Goal: Information Seeking & Learning: Compare options

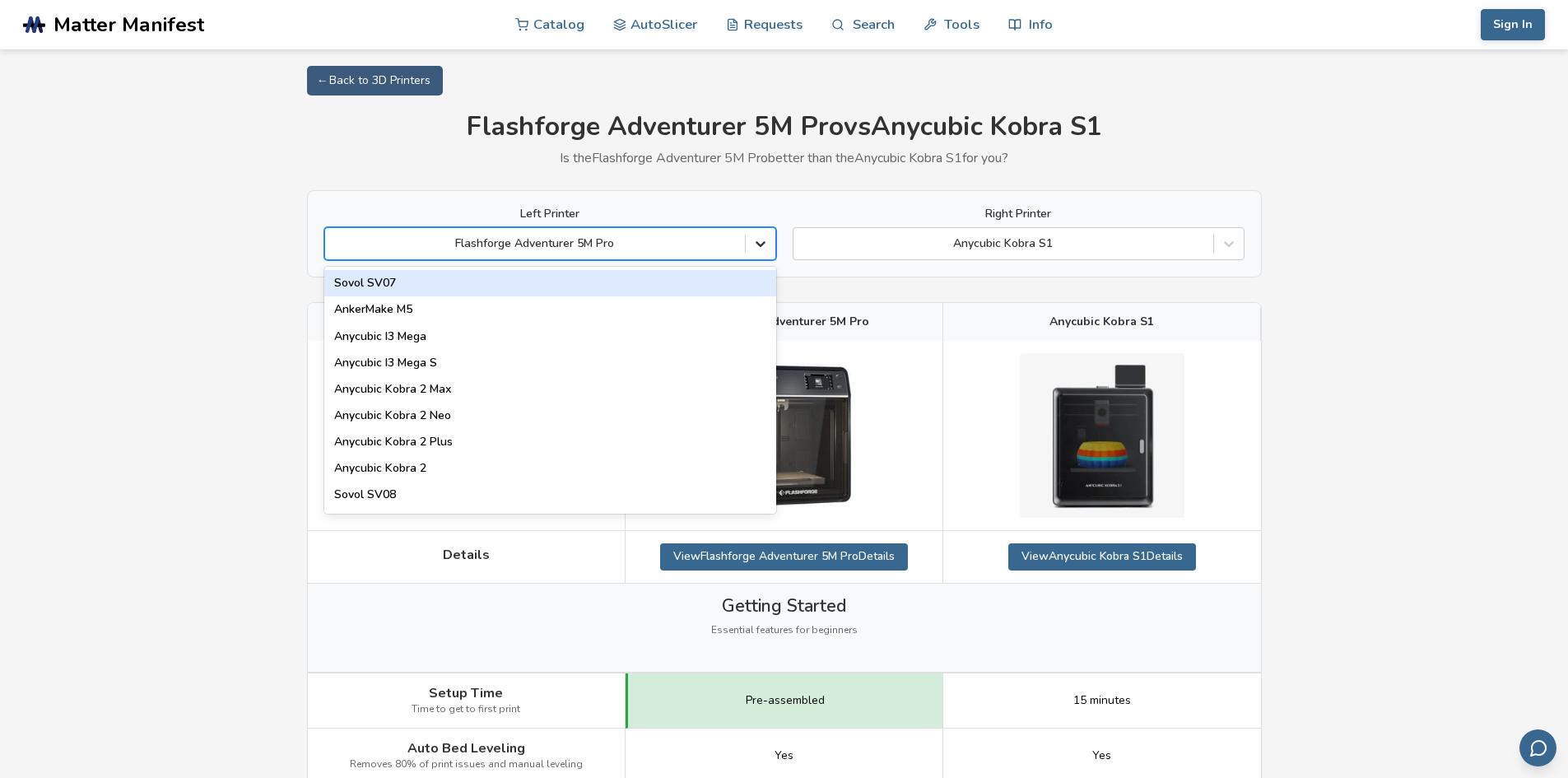
click at [762, 248] on icon at bounding box center [760, 243] width 17 height 17
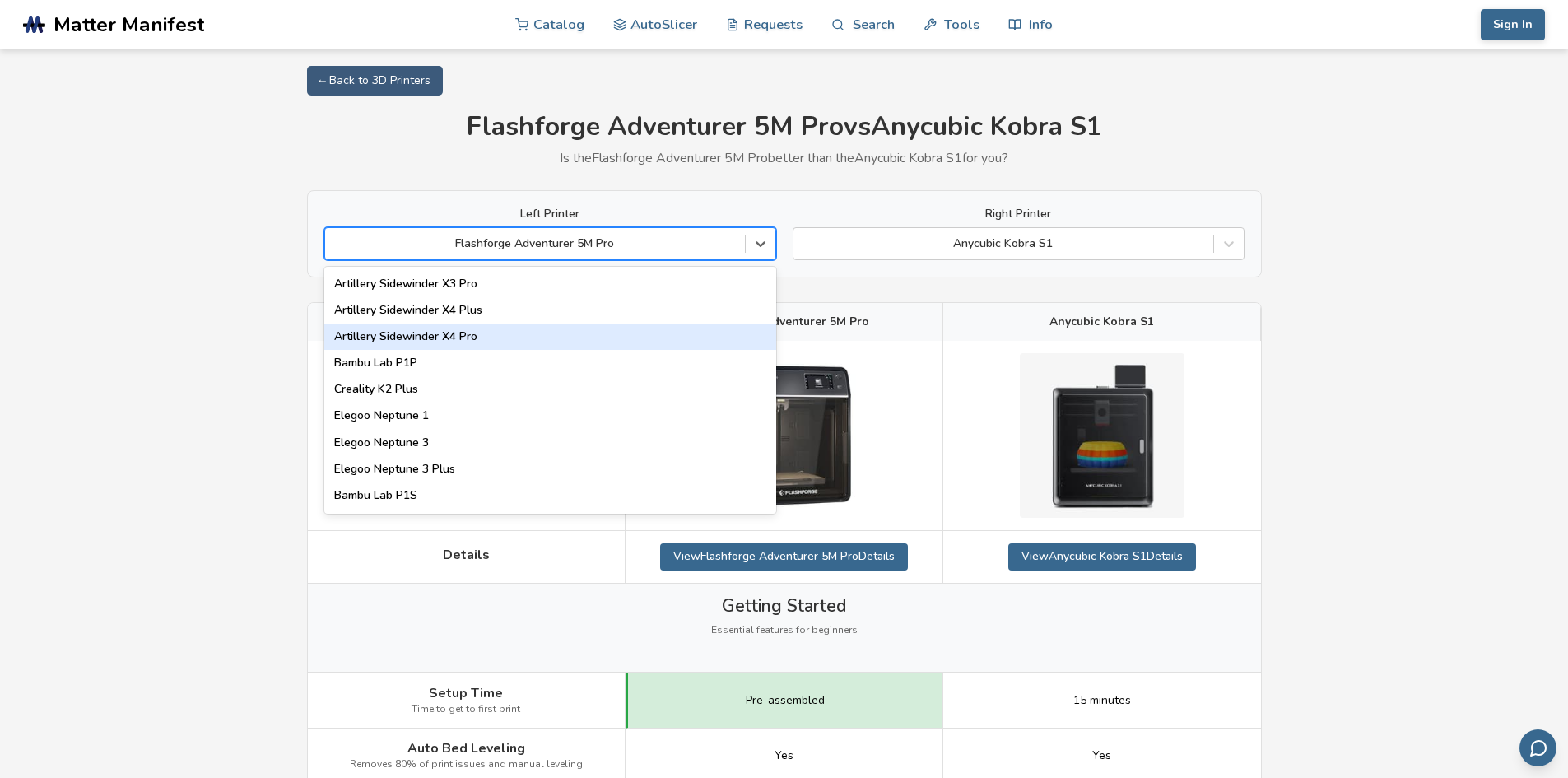
scroll to position [1070, 0]
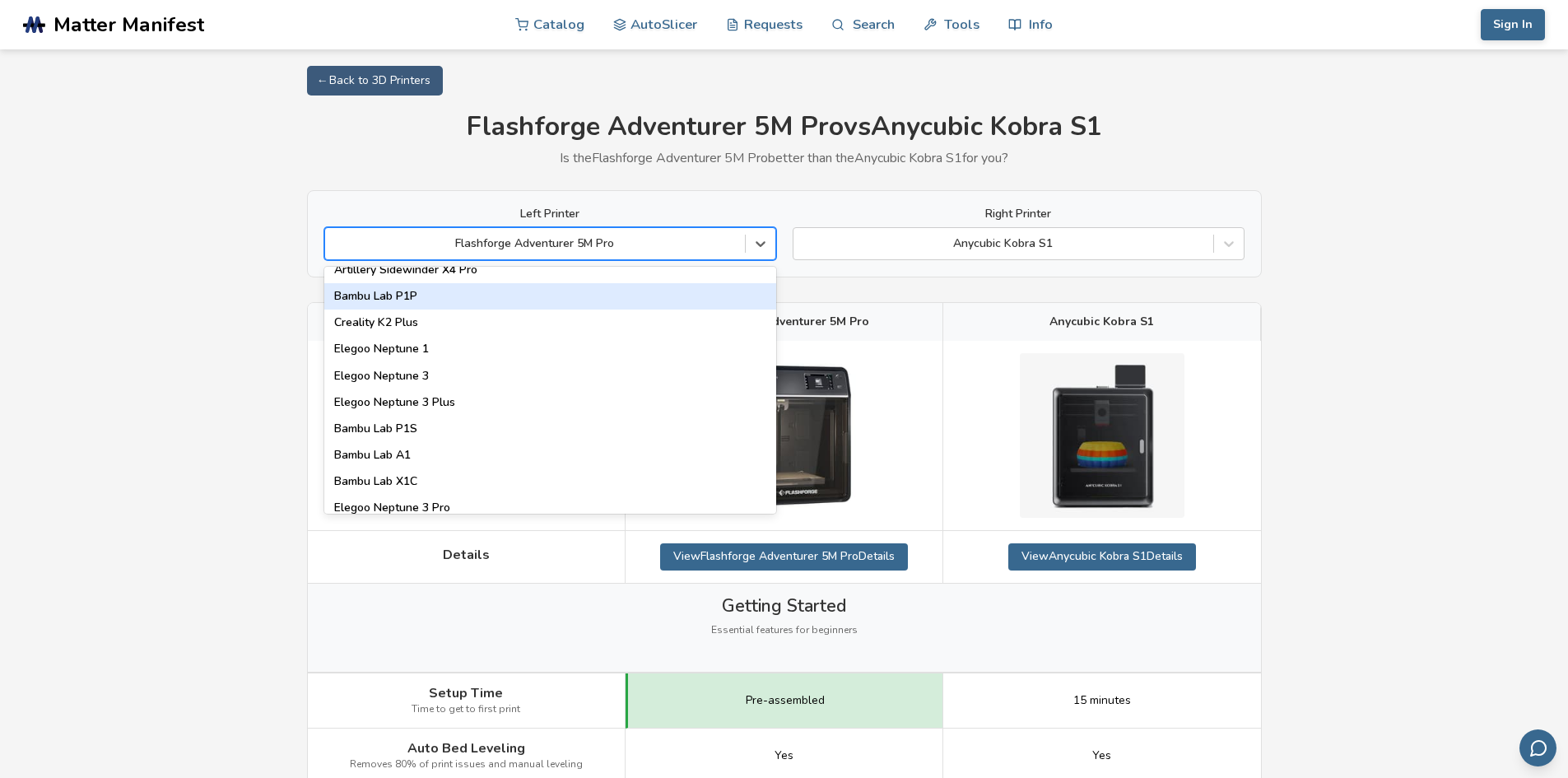
click at [520, 297] on div "Bambu Lab P1P" at bounding box center [550, 296] width 452 height 27
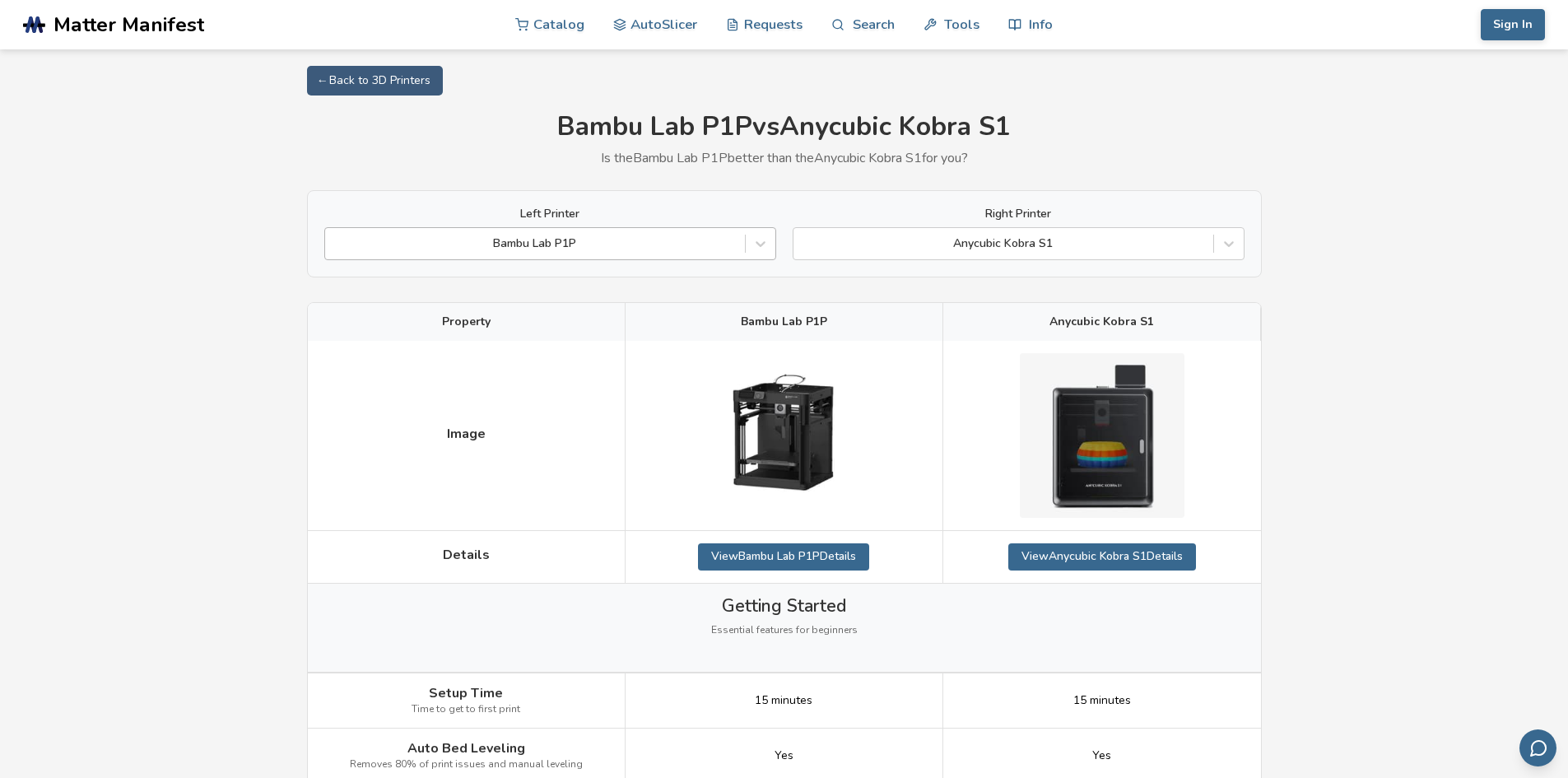
click at [683, 255] on div "Bambu Lab P1P" at bounding box center [535, 243] width 420 height 23
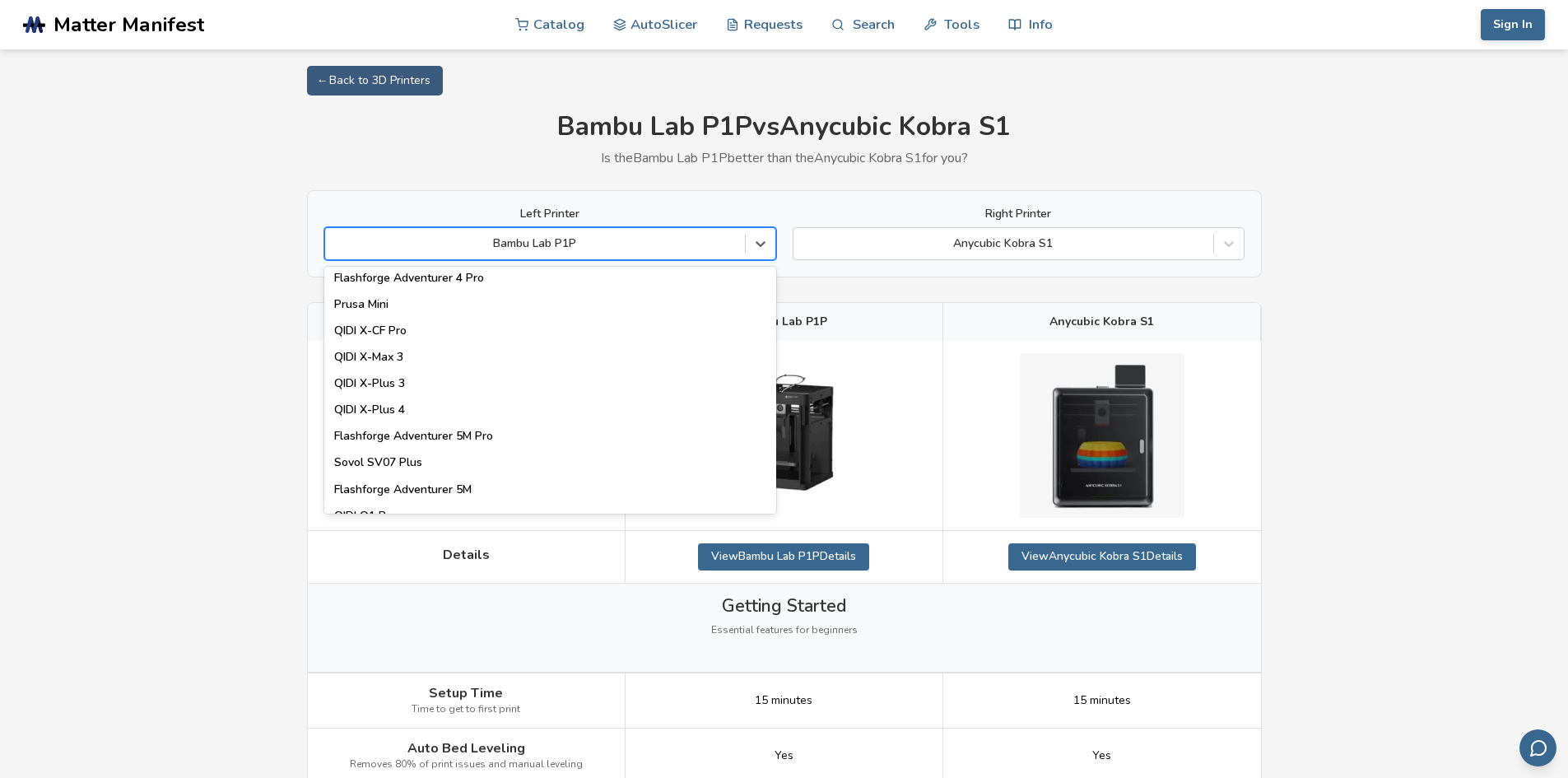
scroll to position [1728, 0]
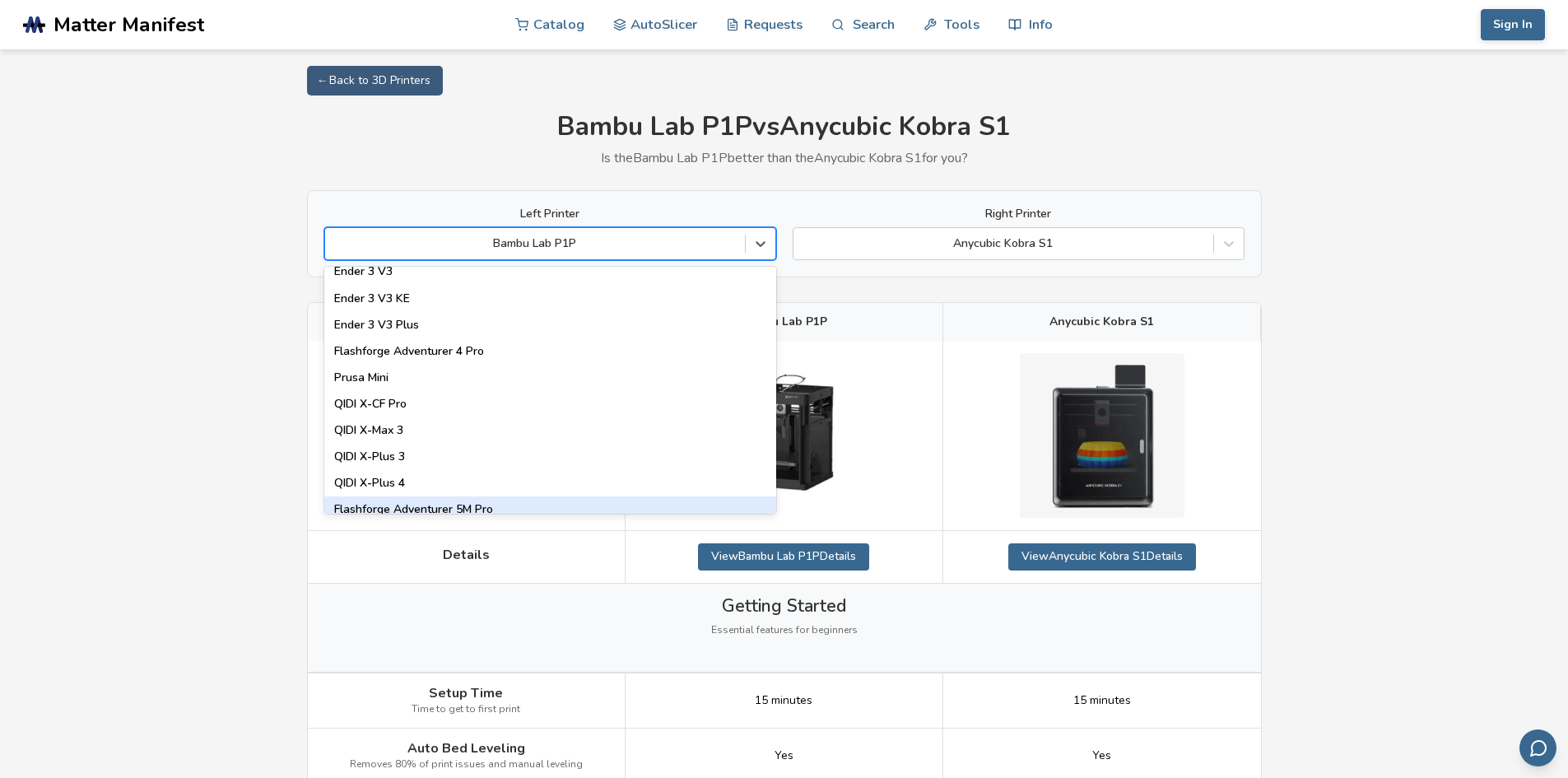
click at [481, 509] on div "Flashforge Adventurer 5M Pro" at bounding box center [550, 509] width 452 height 27
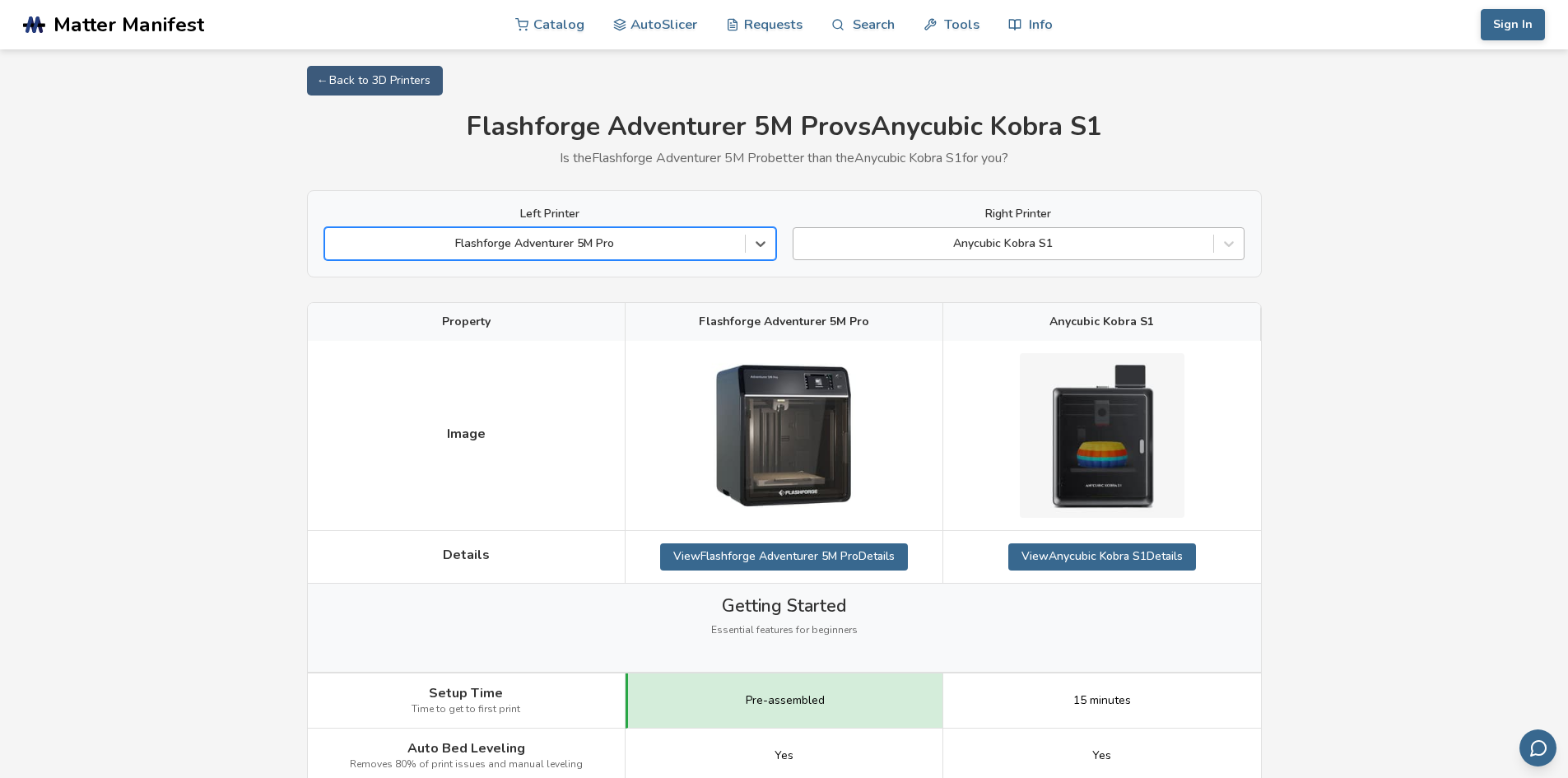
click at [1085, 239] on div at bounding box center [1003, 243] width 403 height 17
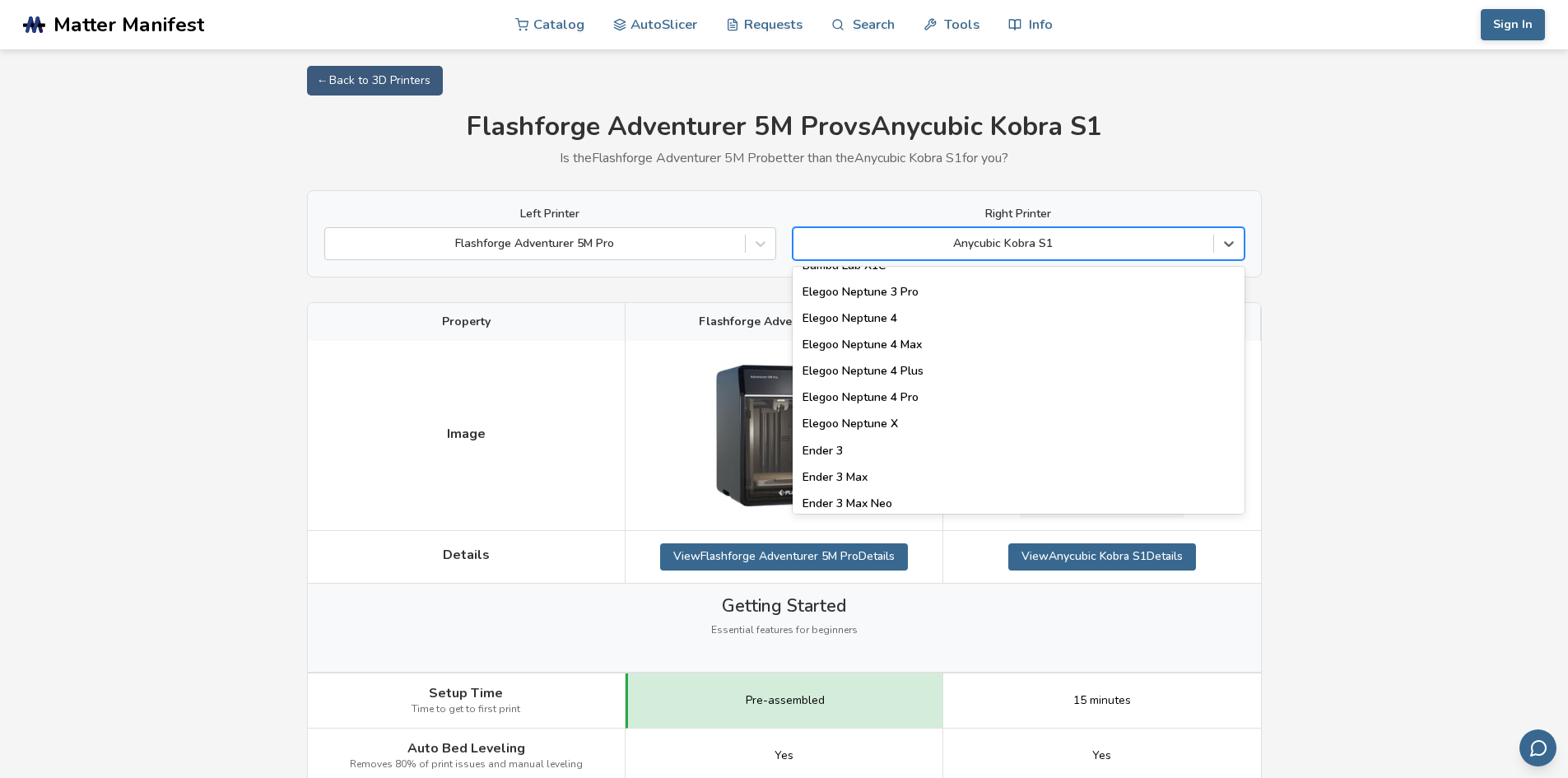
scroll to position [0, 0]
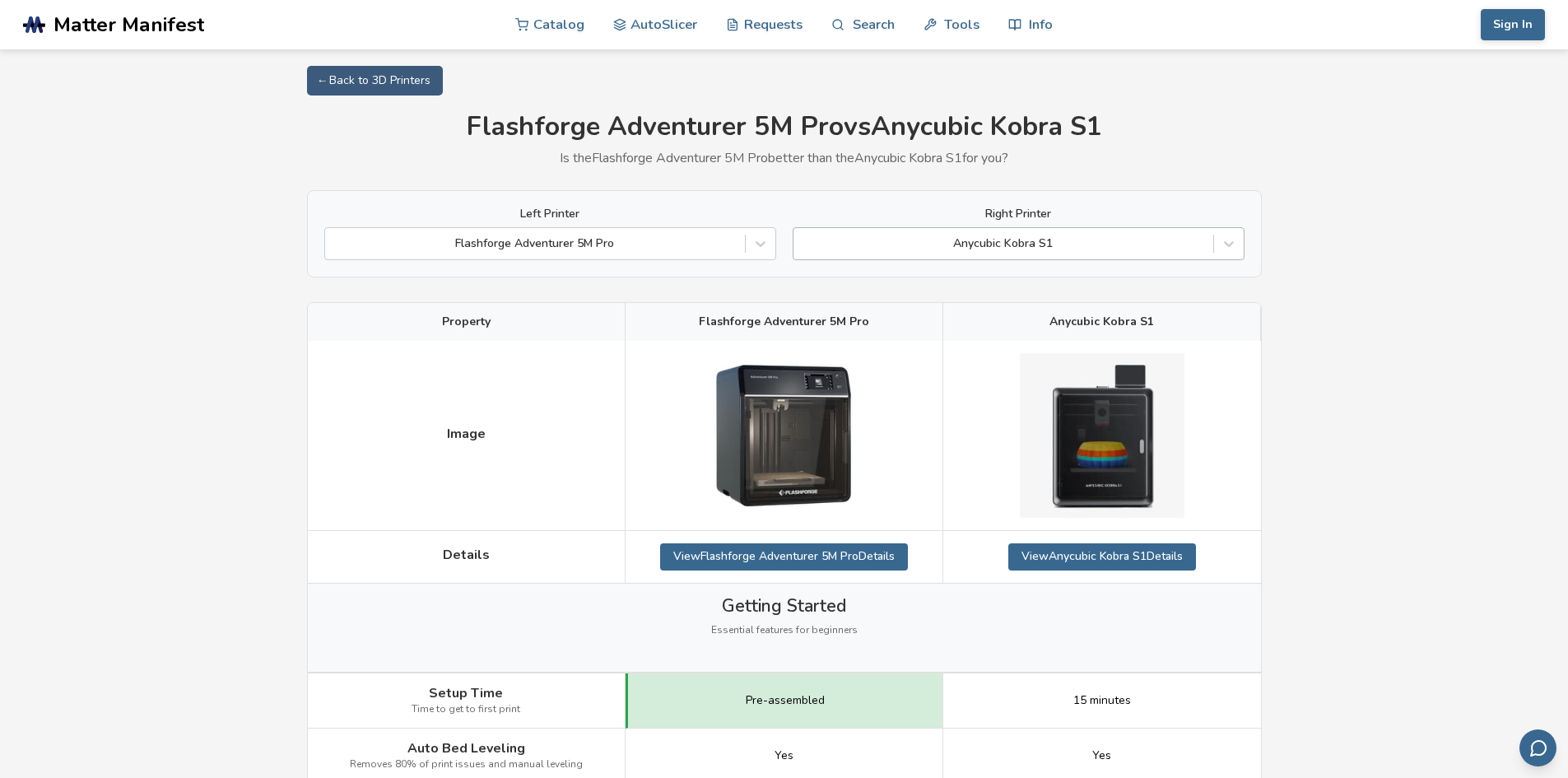
click at [1078, 248] on div at bounding box center [1003, 243] width 403 height 17
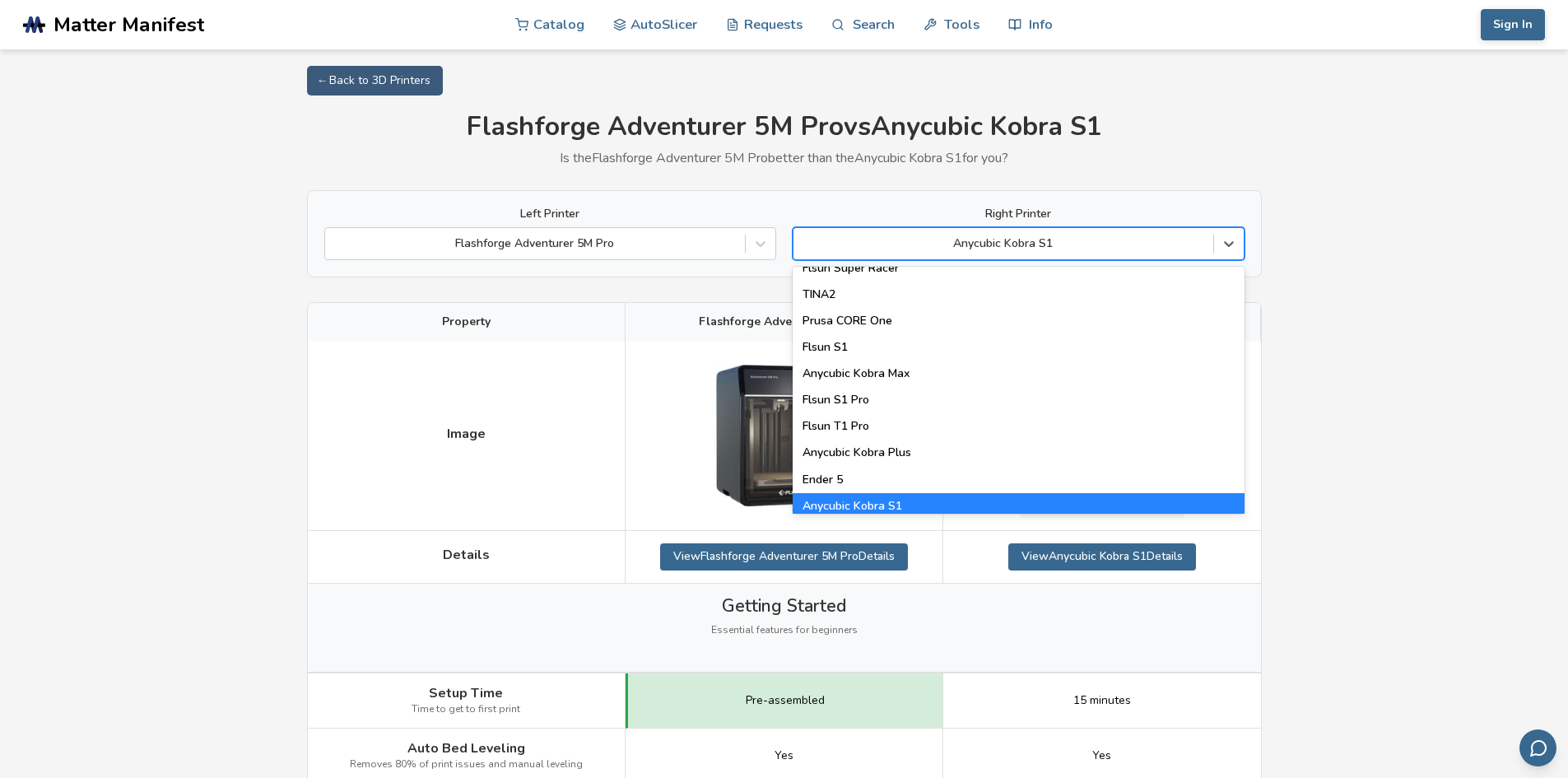
scroll to position [2110, 0]
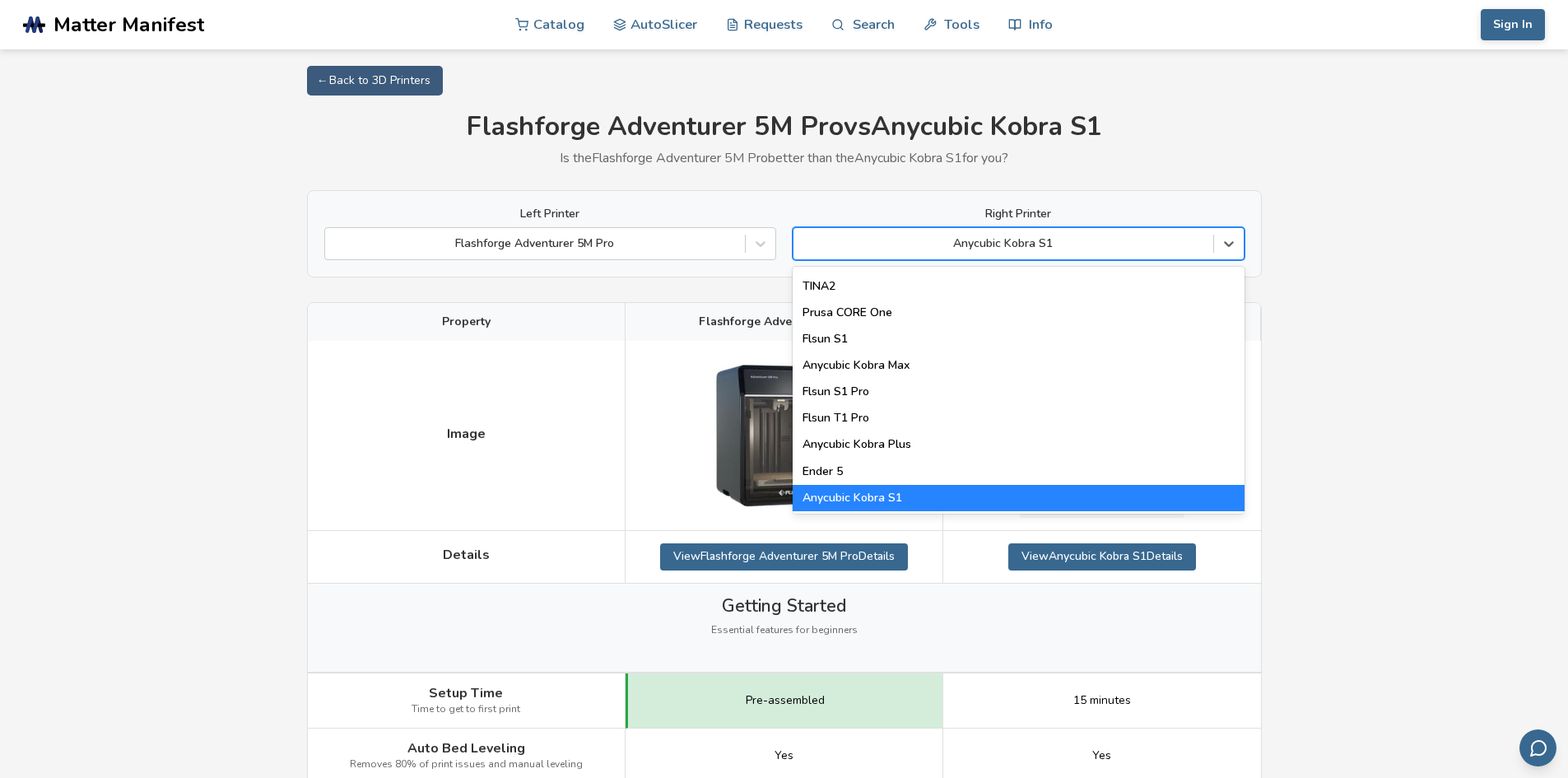
click at [1222, 501] on div "Anycubic Kobra S1" at bounding box center [1018, 498] width 452 height 27
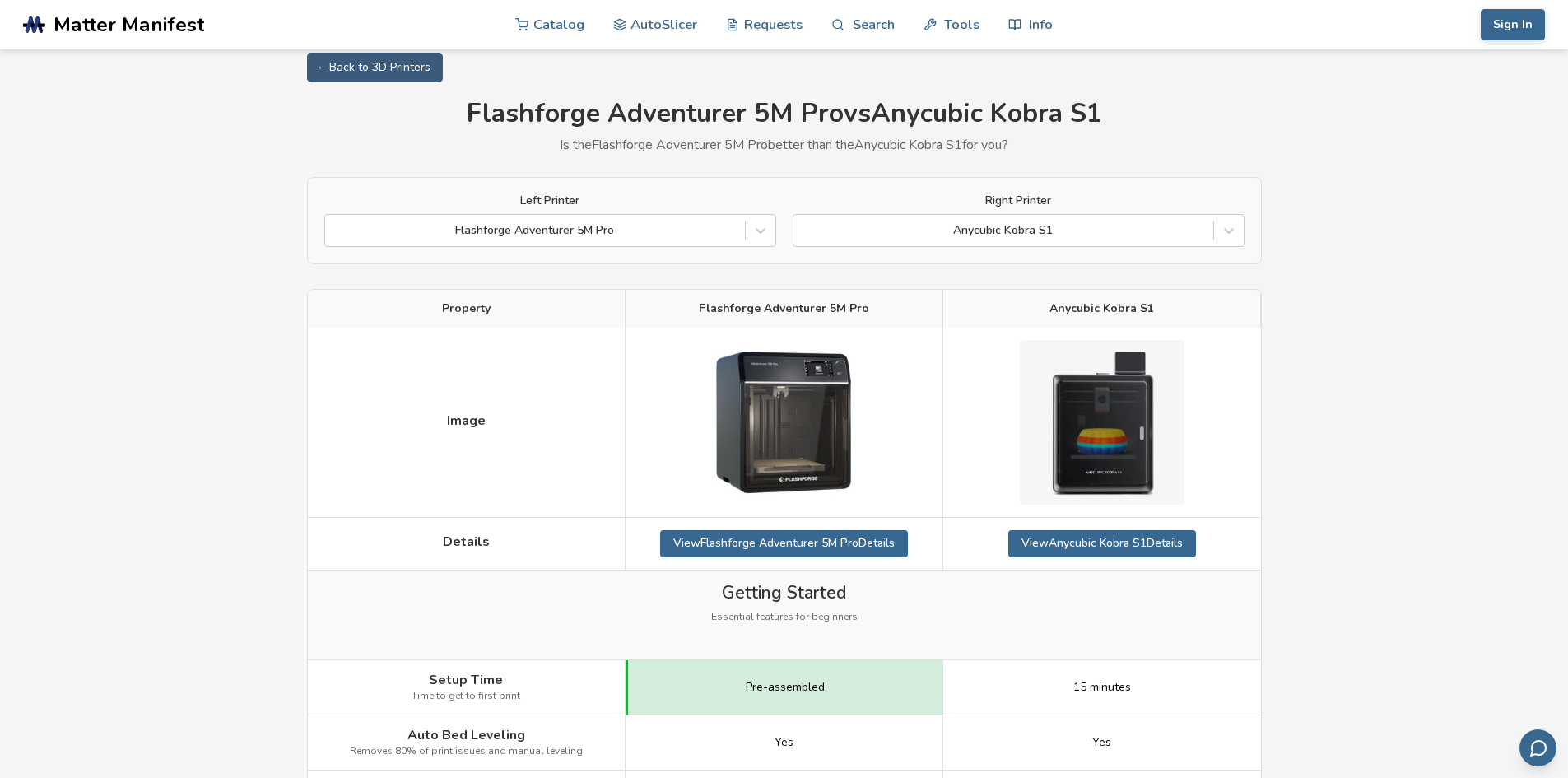
scroll to position [0, 0]
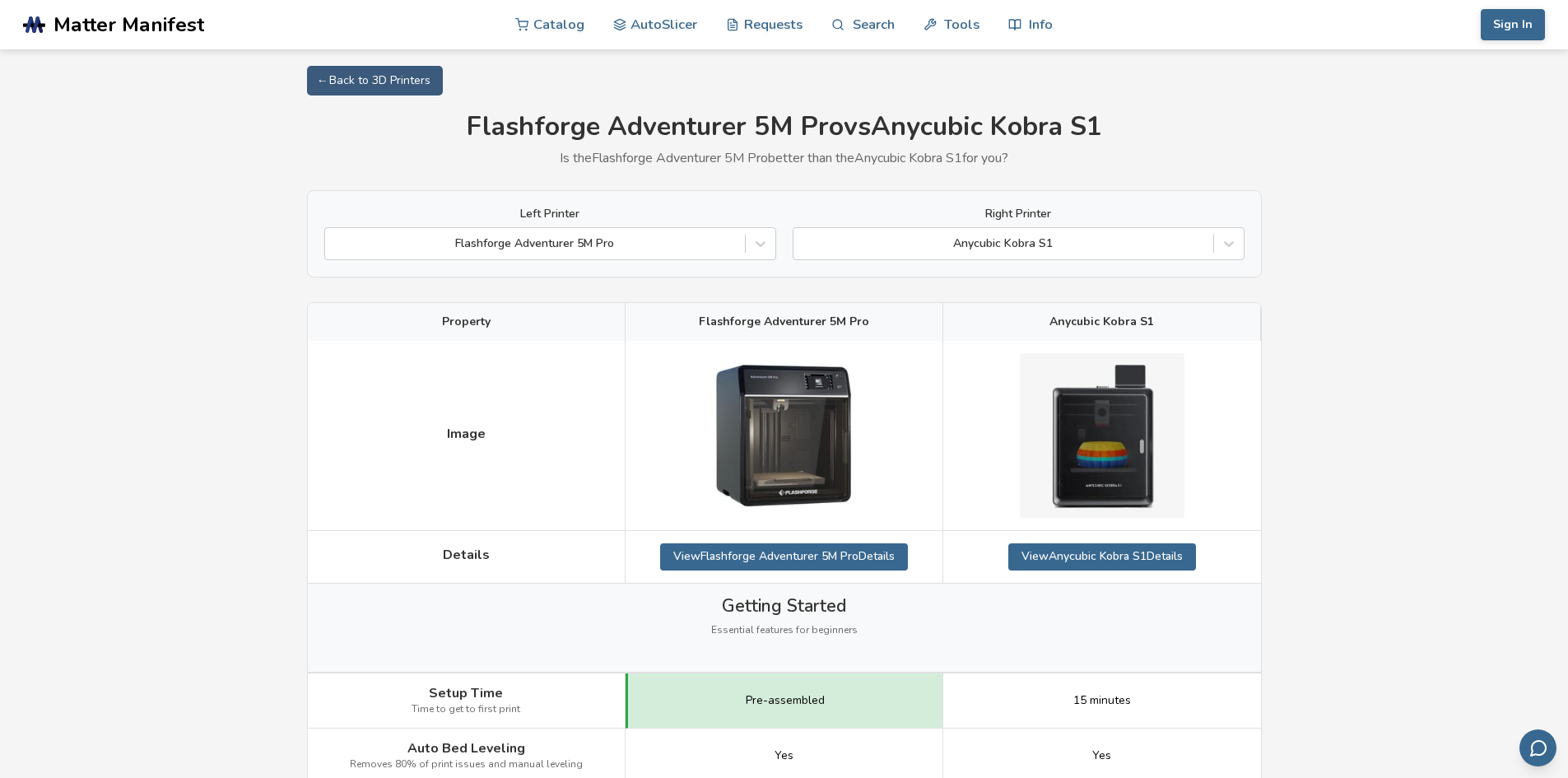
drag, startPoint x: 847, startPoint y: 456, endPoint x: 886, endPoint y: 108, distance: 350.2
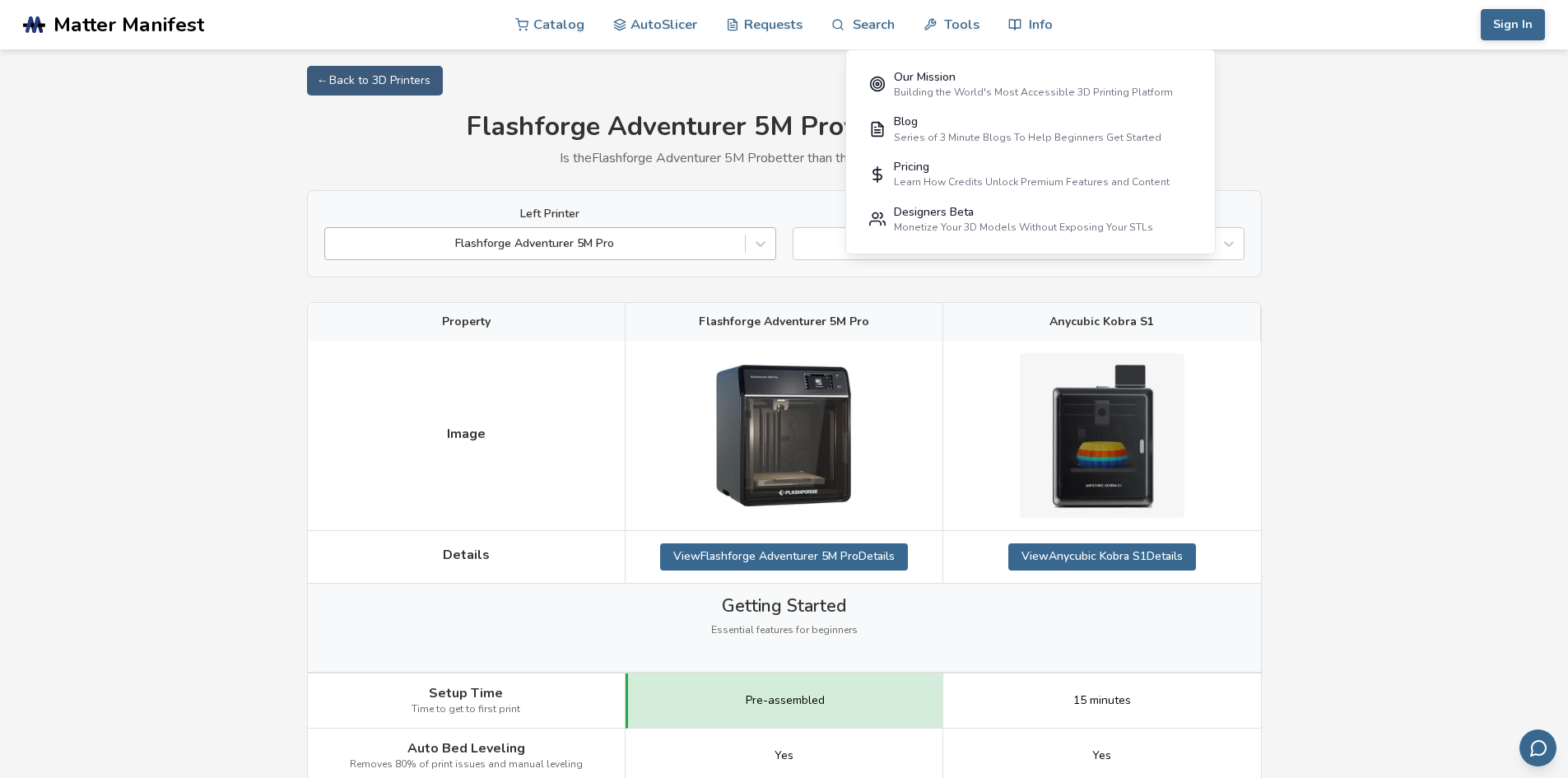
click at [684, 258] on div "Flashforge Adventurer 5M Pro" at bounding box center [550, 243] width 452 height 32
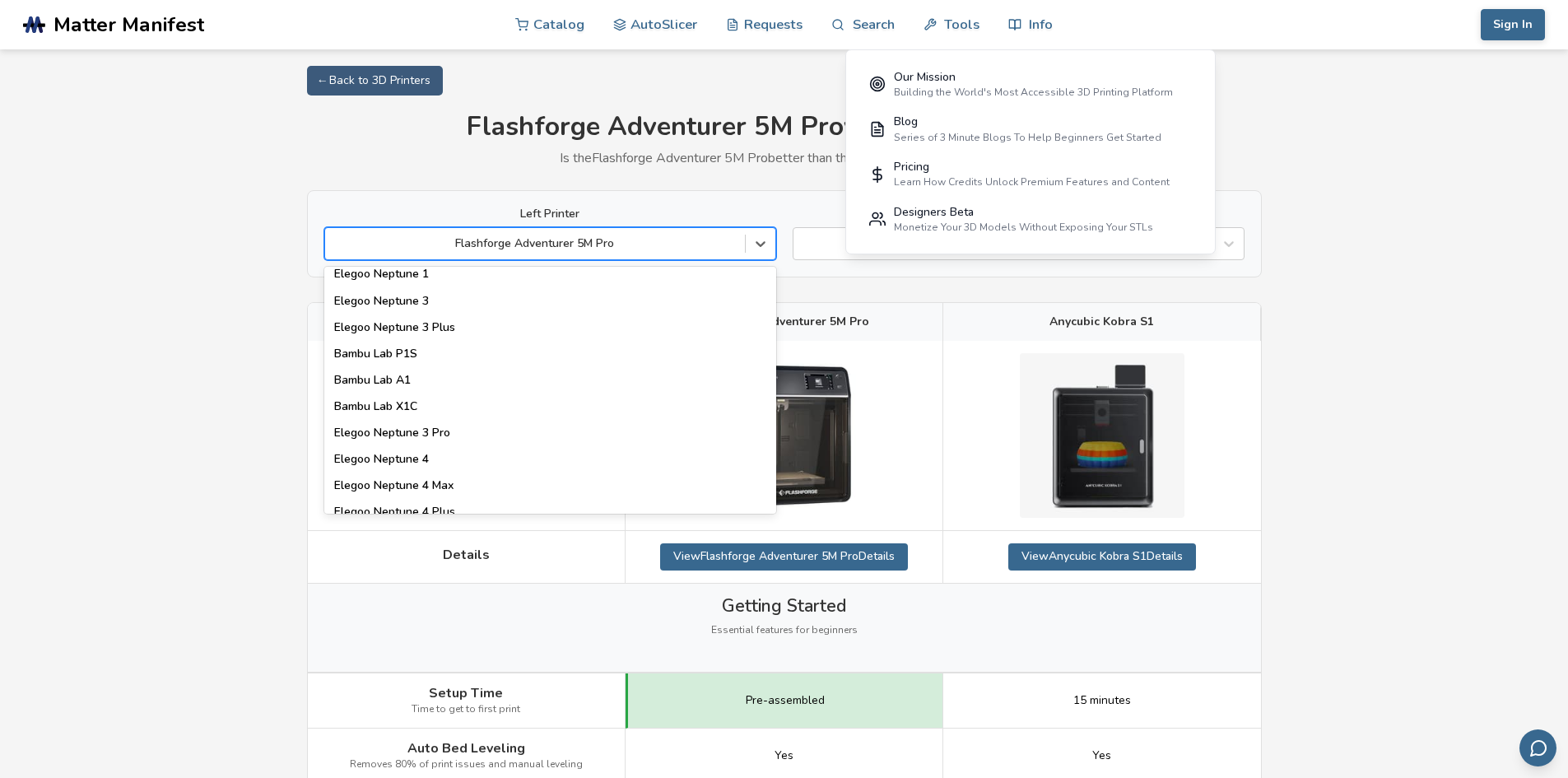
scroll to position [1123, 0]
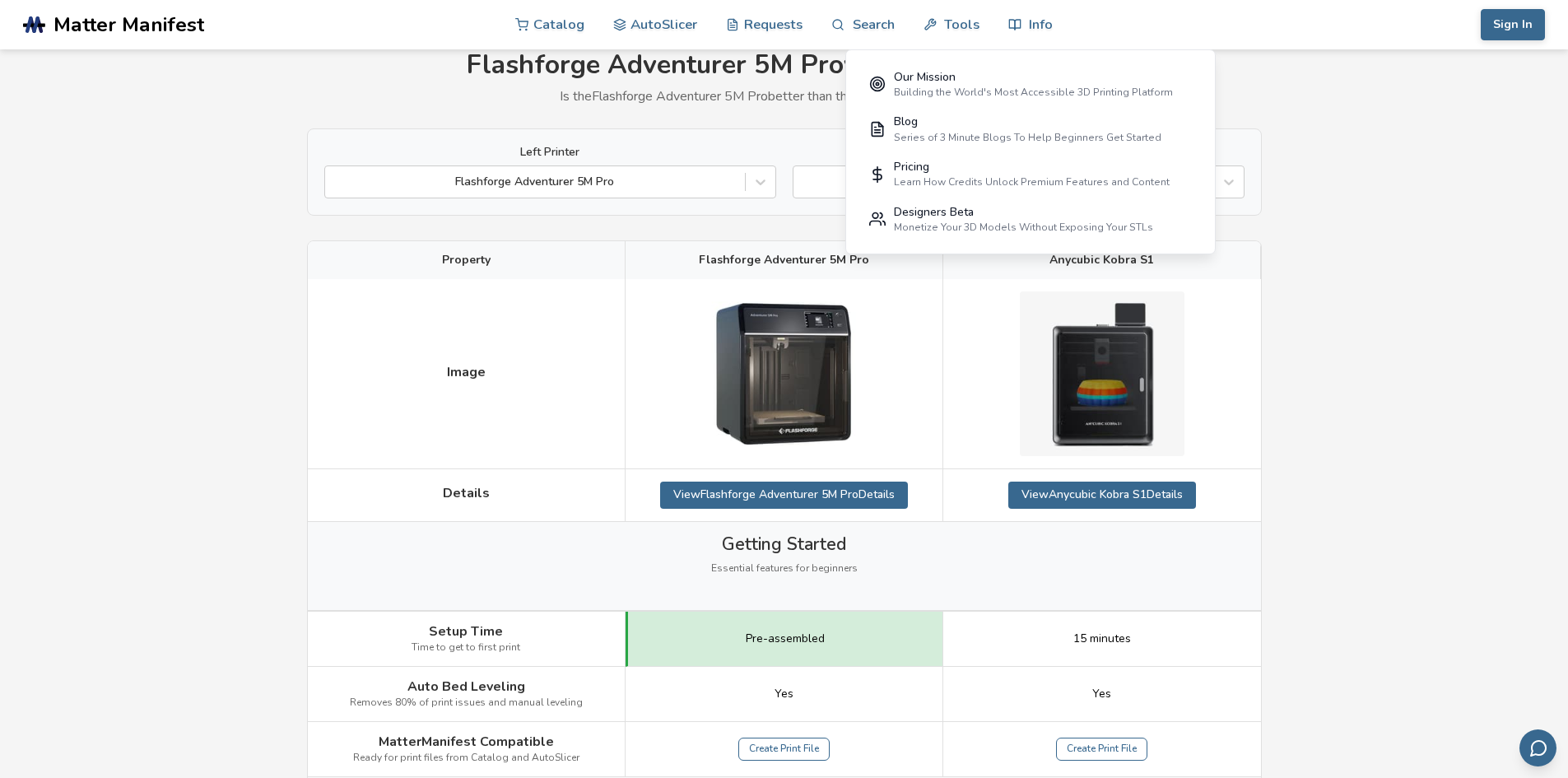
scroll to position [0, 0]
